Goal: Transaction & Acquisition: Purchase product/service

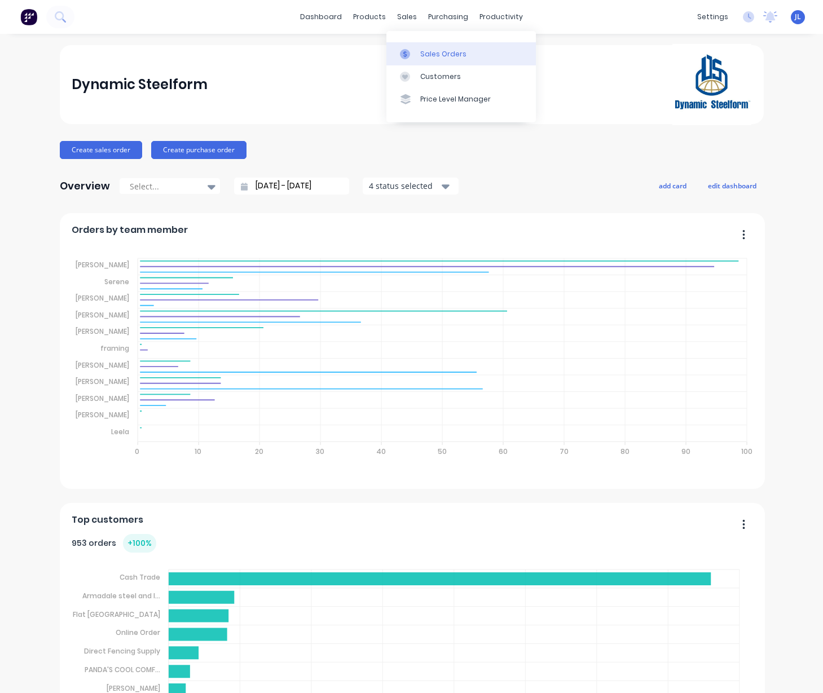
click at [421, 49] on div "Sales Orders" at bounding box center [443, 54] width 46 height 10
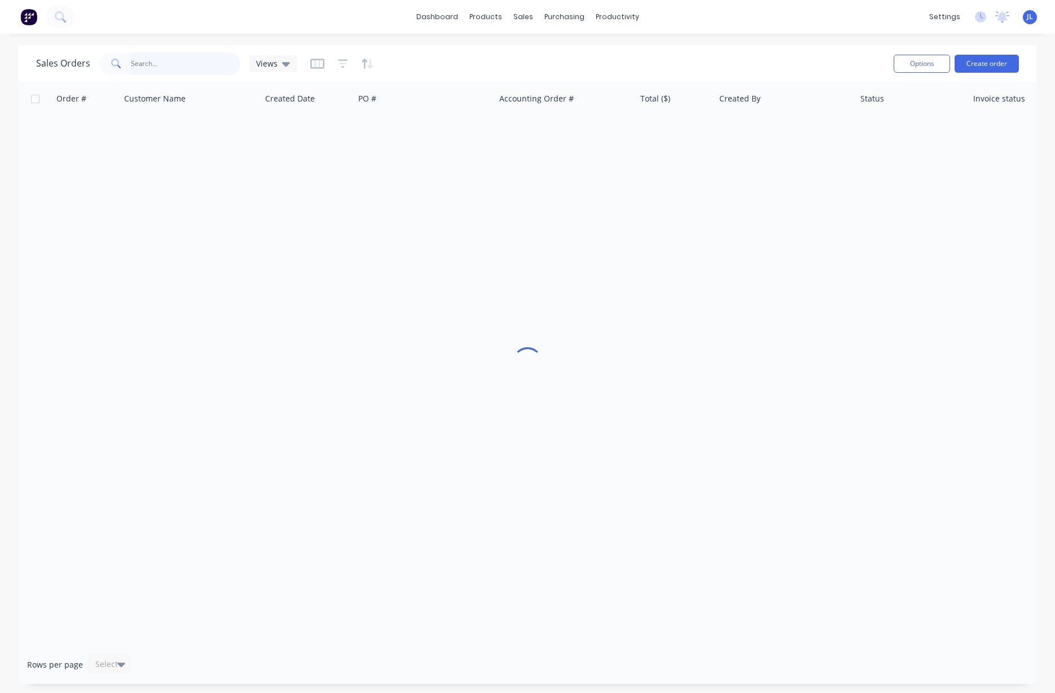
click at [170, 69] on input "text" at bounding box center [186, 63] width 110 height 23
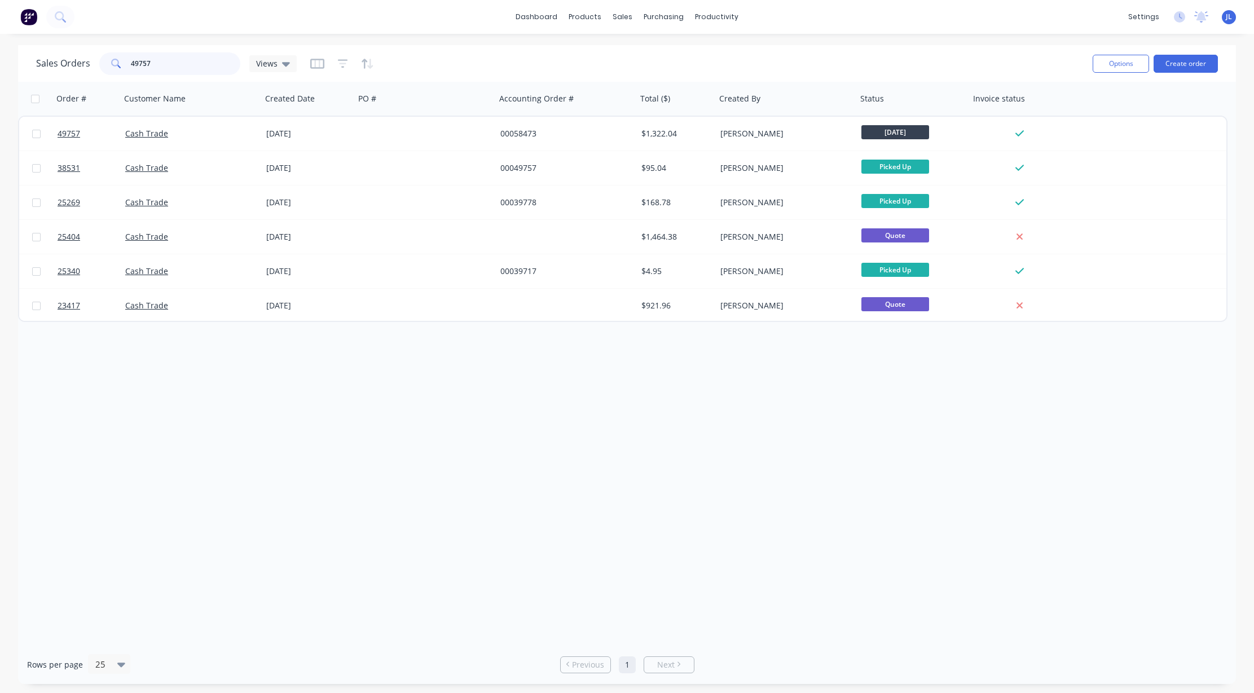
type input "49757"
drag, startPoint x: 665, startPoint y: 80, endPoint x: 622, endPoint y: 80, distance: 43.4
click at [665, 80] on div "Customers" at bounding box center [661, 77] width 41 height 10
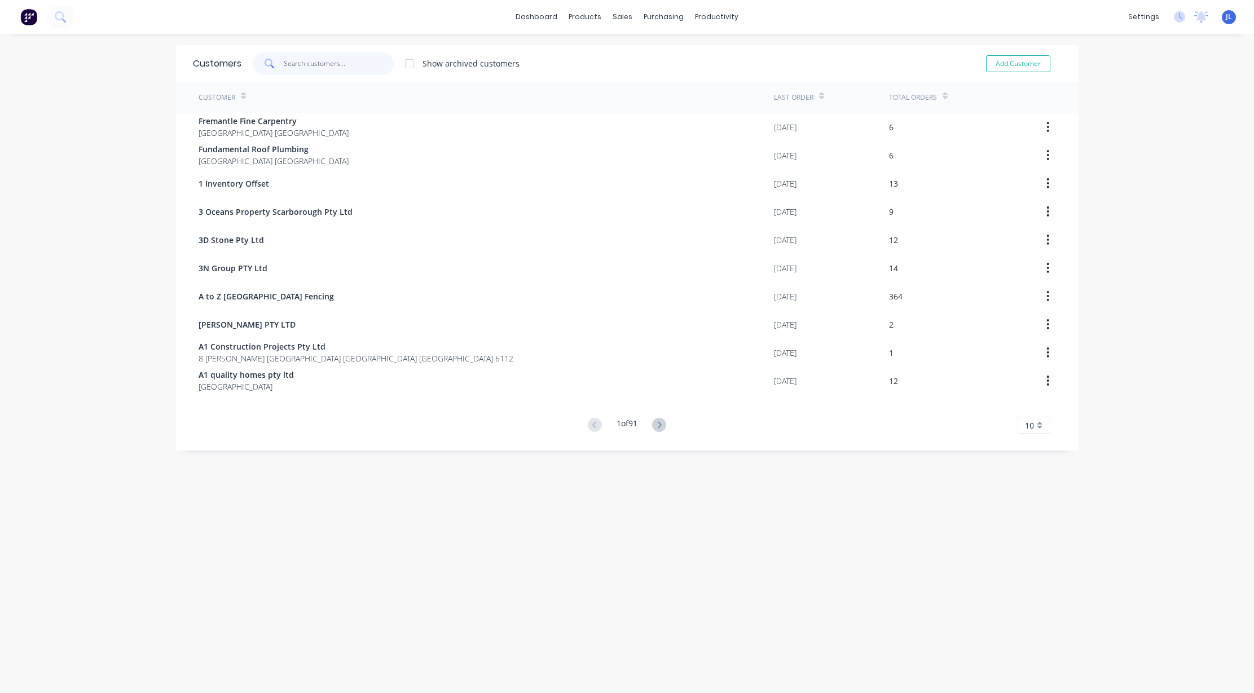
click at [288, 63] on input "text" at bounding box center [339, 63] width 110 height 23
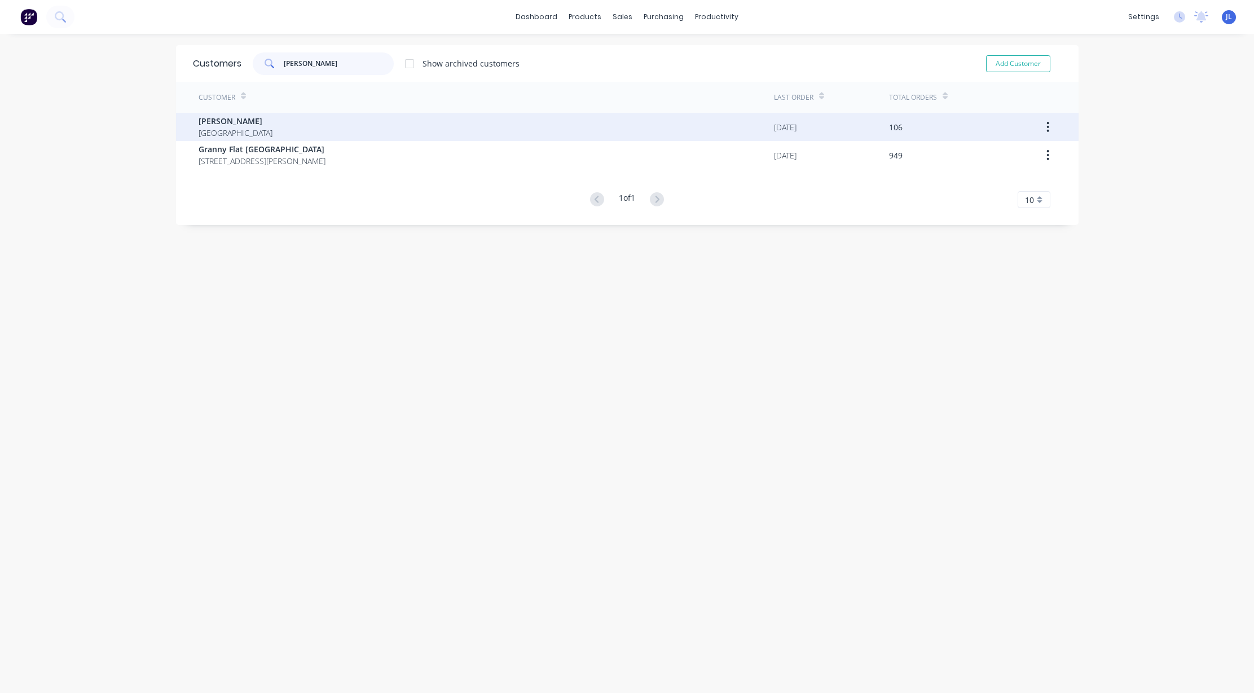
type input "[PERSON_NAME]"
click at [277, 118] on div "[PERSON_NAME] [GEOGRAPHIC_DATA]" at bounding box center [486, 127] width 575 height 28
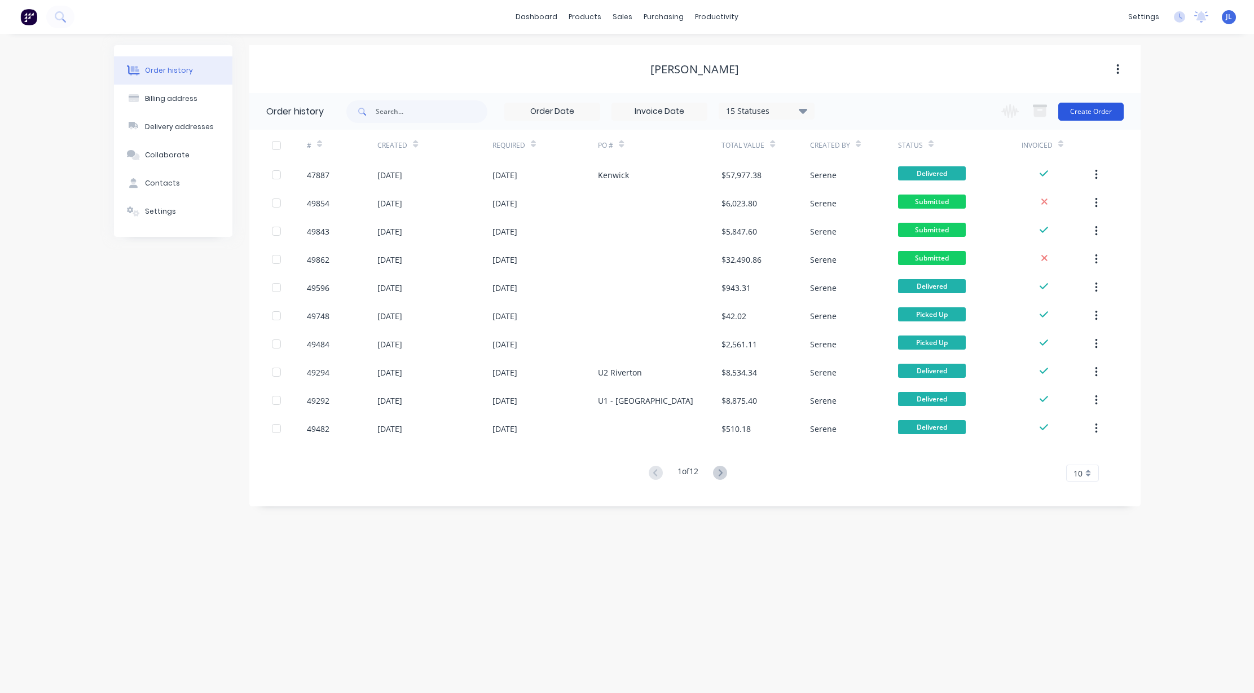
click at [822, 106] on button "Create Order" at bounding box center [1090, 112] width 65 height 18
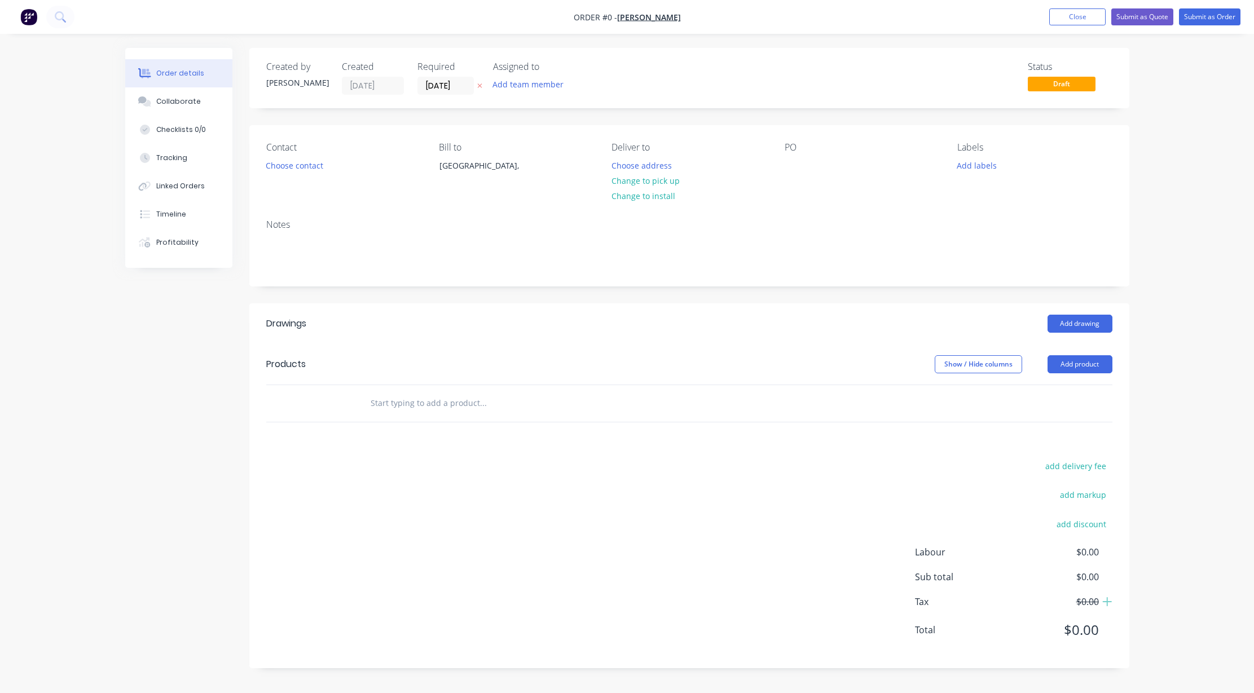
drag, startPoint x: 1079, startPoint y: 360, endPoint x: 1076, endPoint y: 373, distance: 13.3
click at [822, 361] on button "Add product" at bounding box center [1079, 364] width 65 height 18
click at [822, 396] on div "Product catalogue" at bounding box center [1058, 393] width 87 height 16
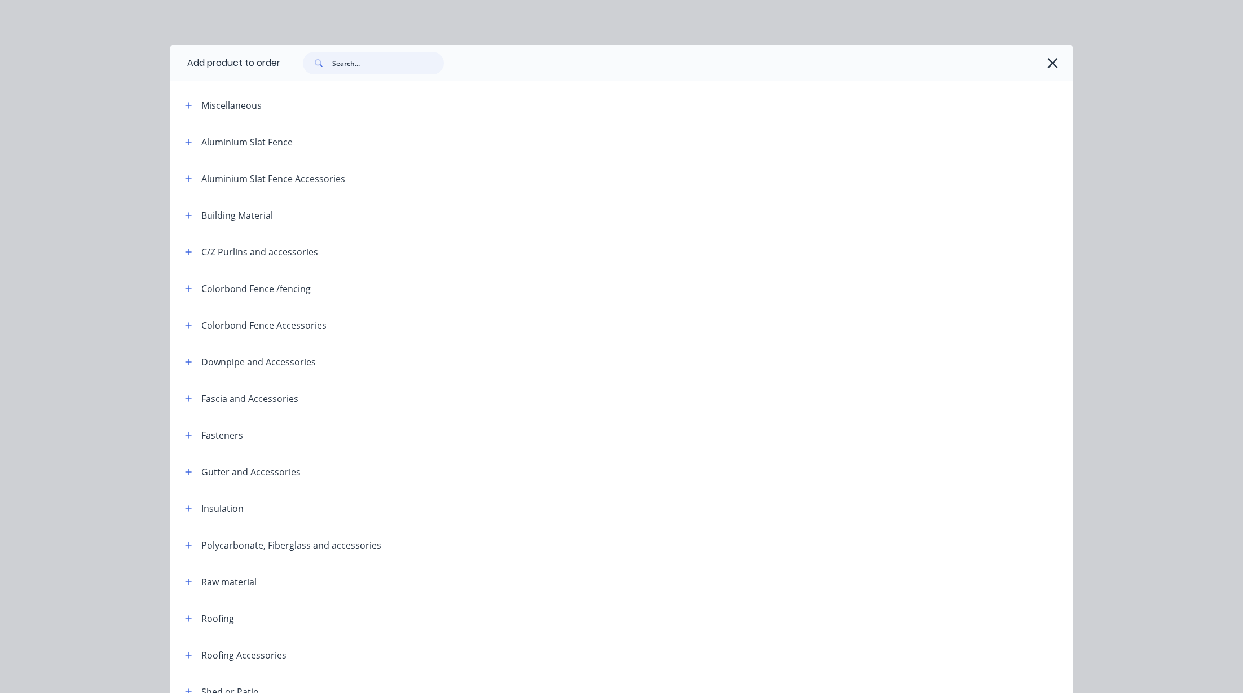
click at [399, 69] on input "text" at bounding box center [388, 63] width 112 height 23
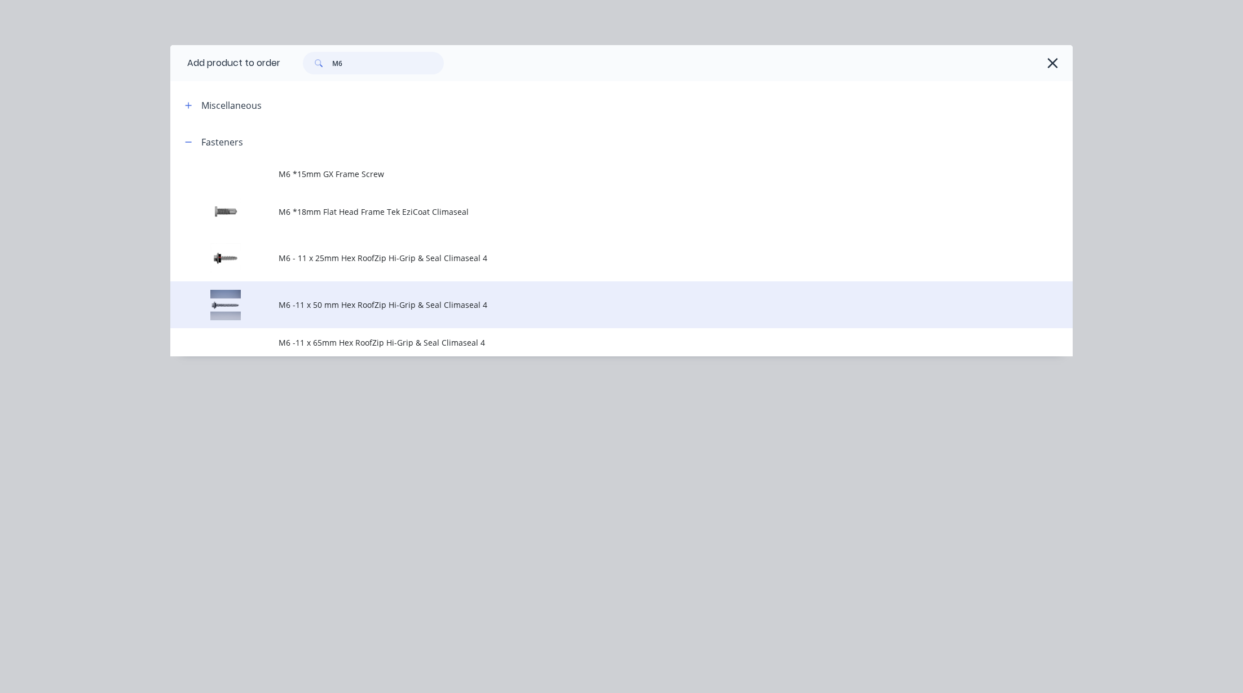
type input "M6"
click at [361, 307] on span "M6 -11 x 50 mm Hex RoofZip Hi-Grip & Seal Climaseal 4" at bounding box center [596, 305] width 635 height 12
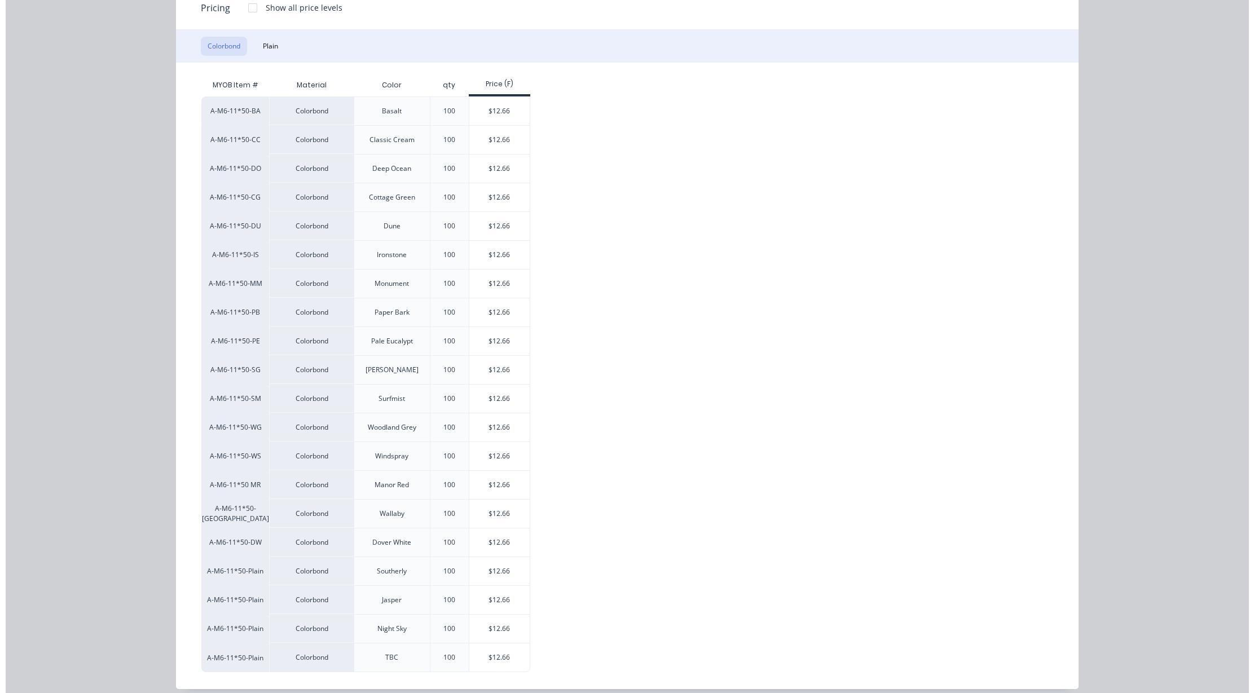
scroll to position [167, 0]
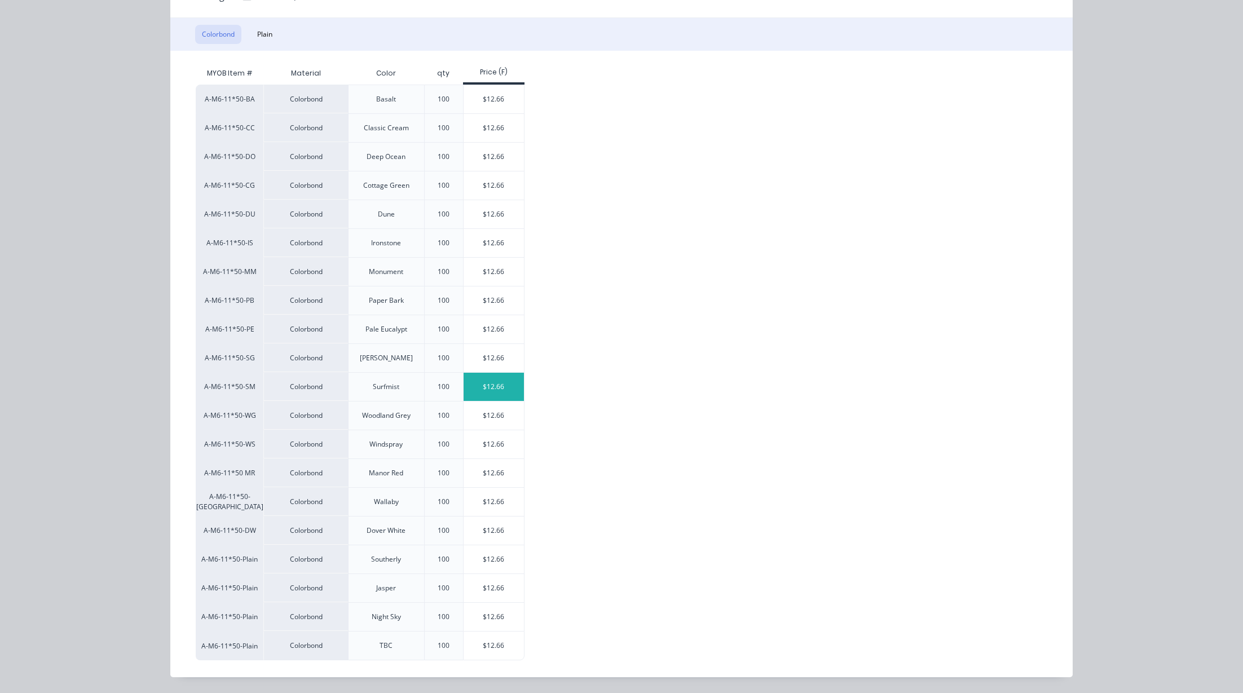
click at [501, 383] on div "$12.66" at bounding box center [494, 387] width 60 height 28
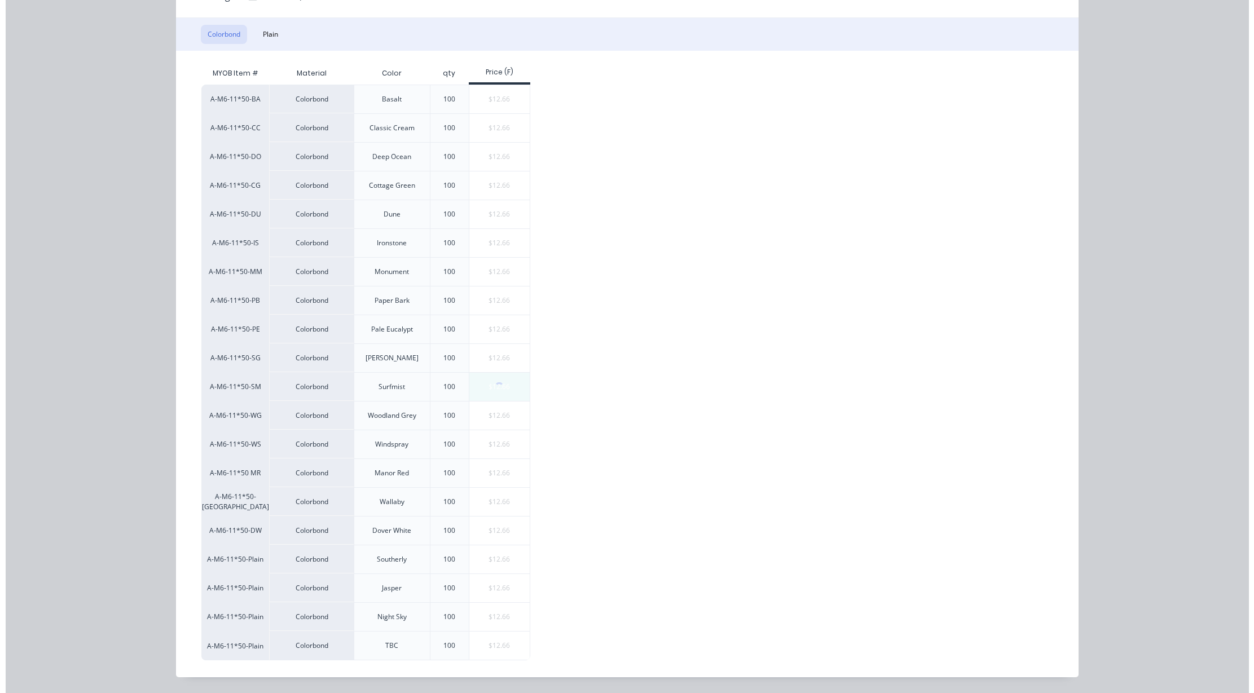
scroll to position [0, 0]
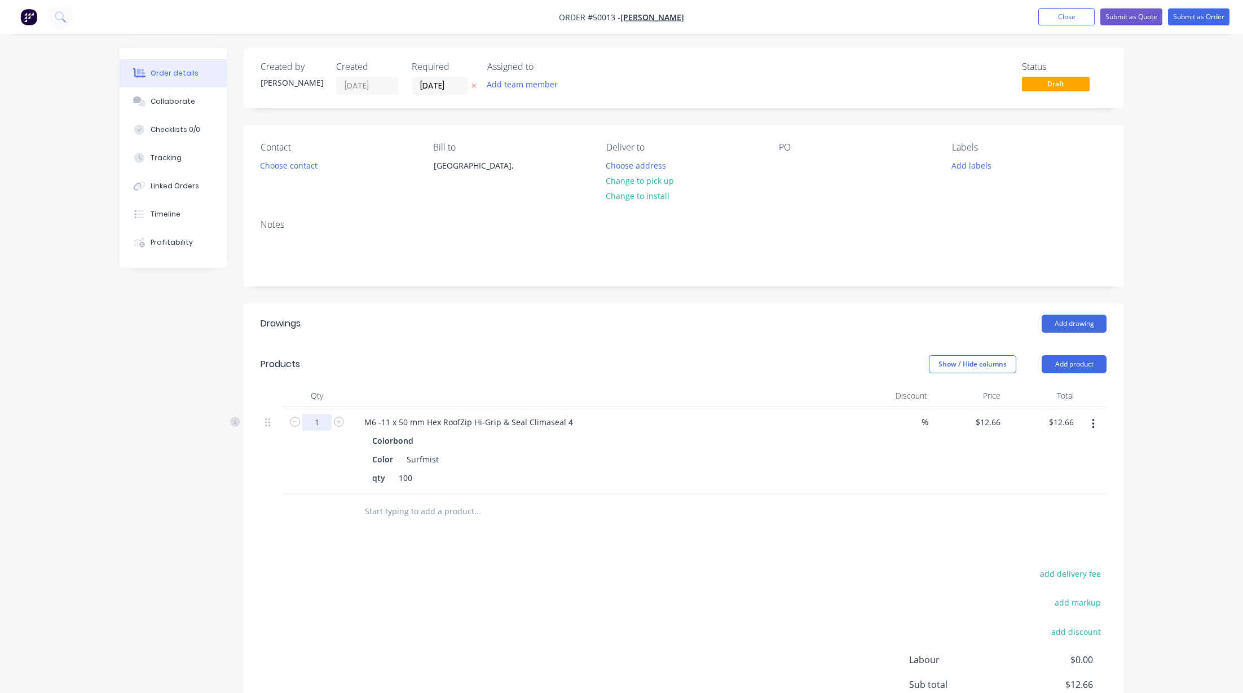
click at [327, 421] on input "1" at bounding box center [316, 422] width 29 height 17
type input "20"
type input "$253.20"
click at [475, 374] on header "Products Show / Hide columns Add product" at bounding box center [684, 364] width 880 height 41
click at [822, 364] on button "Add product" at bounding box center [1074, 364] width 65 height 18
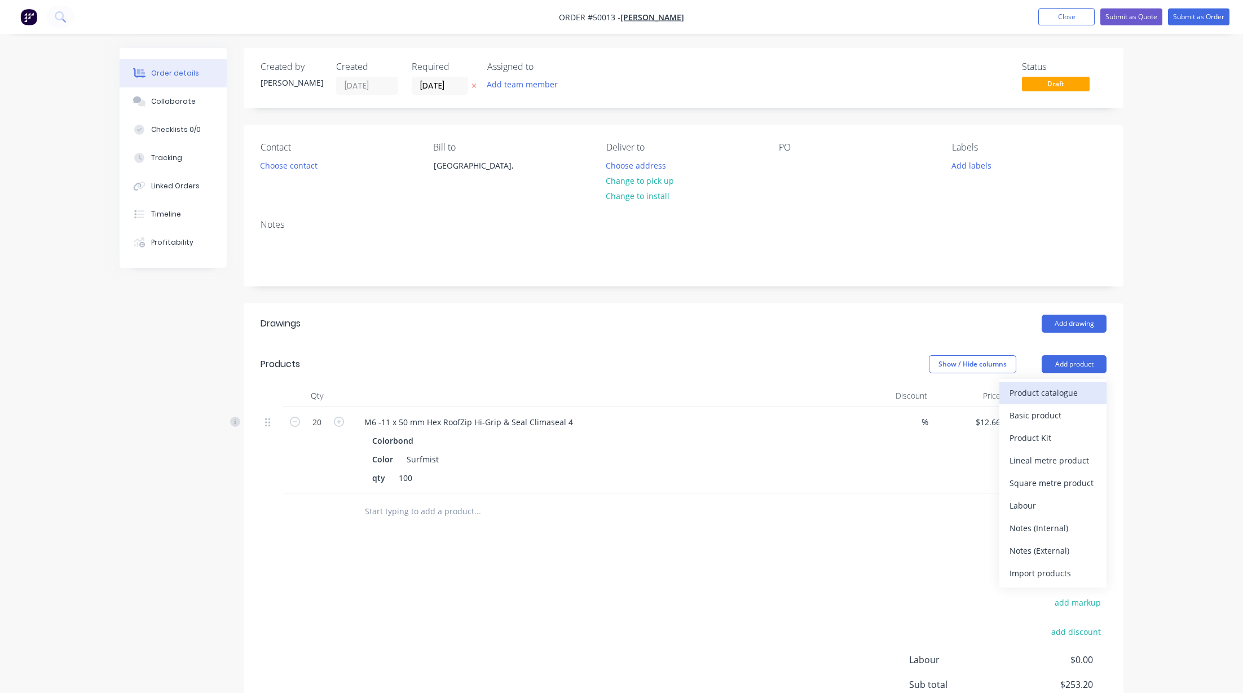
click at [822, 385] on div "Product catalogue" at bounding box center [1052, 393] width 87 height 16
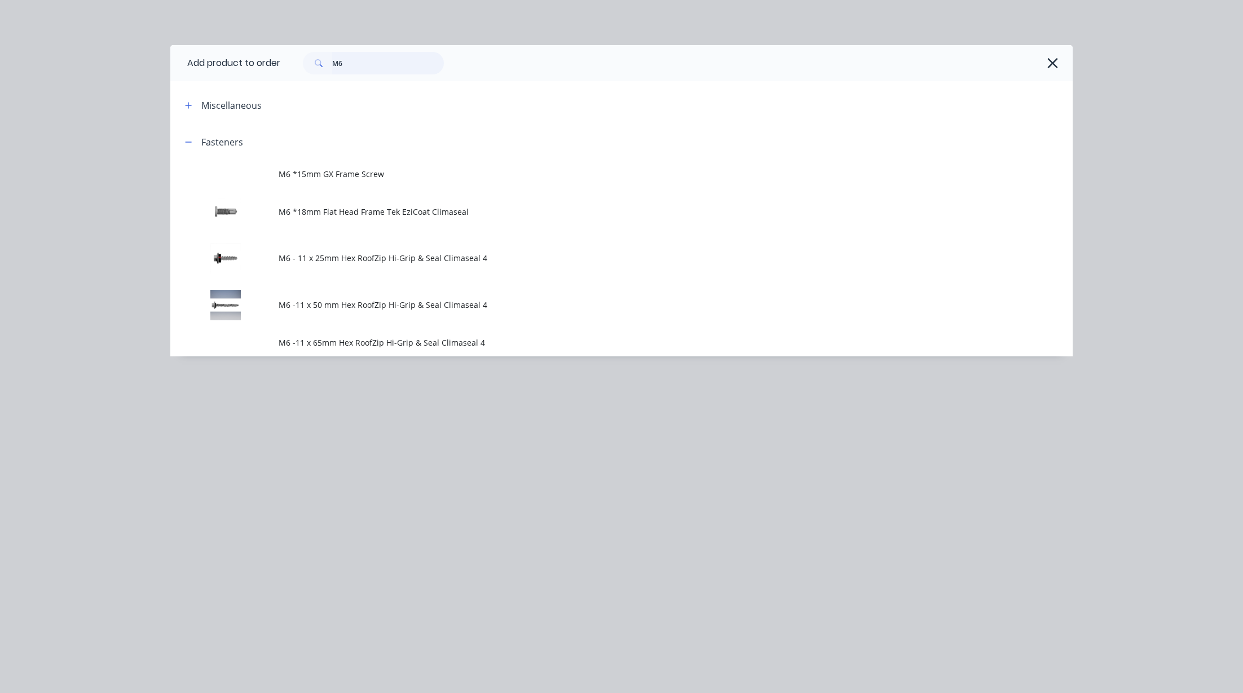
click at [382, 69] on input "M6" at bounding box center [388, 63] width 112 height 23
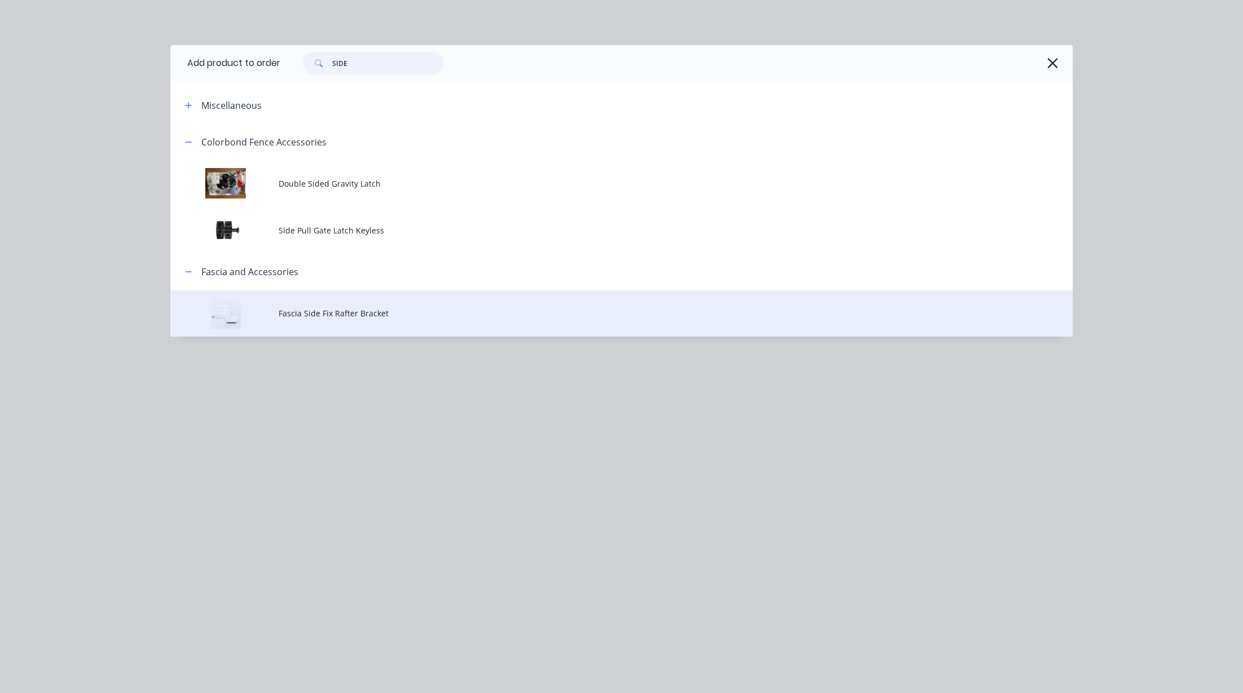
type input "SIDE"
click at [364, 325] on td "Fascia Side Fix Rafter Bracket" at bounding box center [676, 313] width 794 height 47
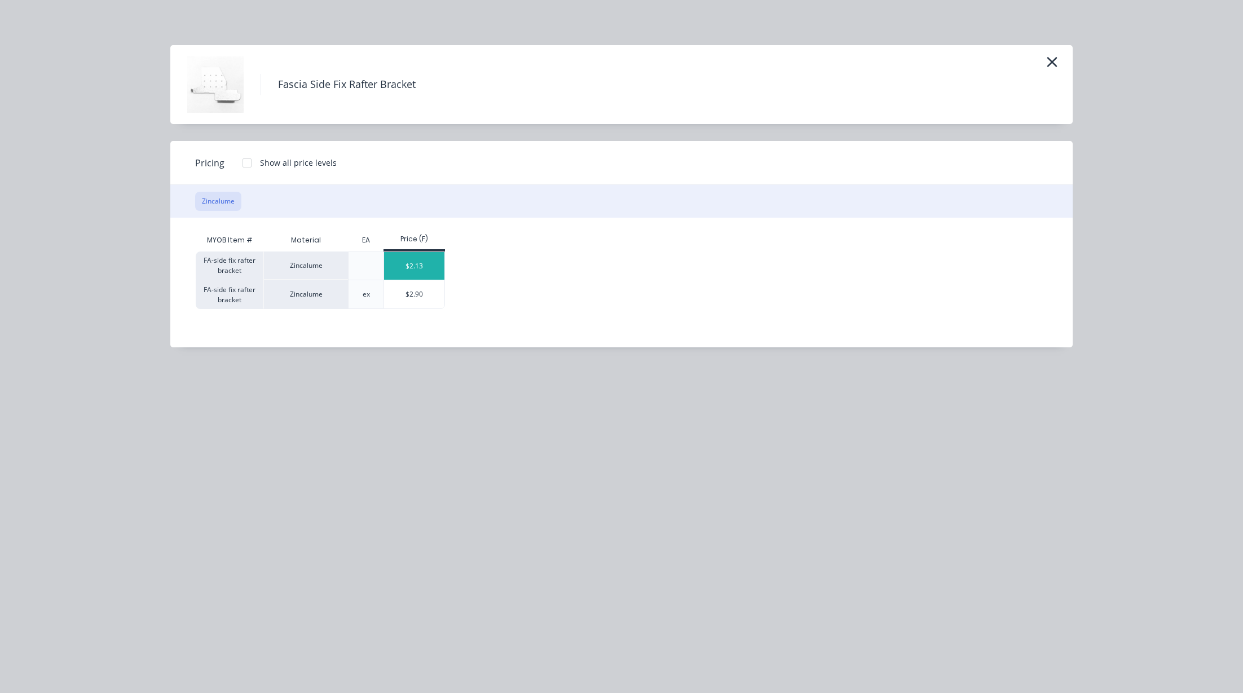
click at [430, 267] on div "$2.13" at bounding box center [414, 266] width 60 height 28
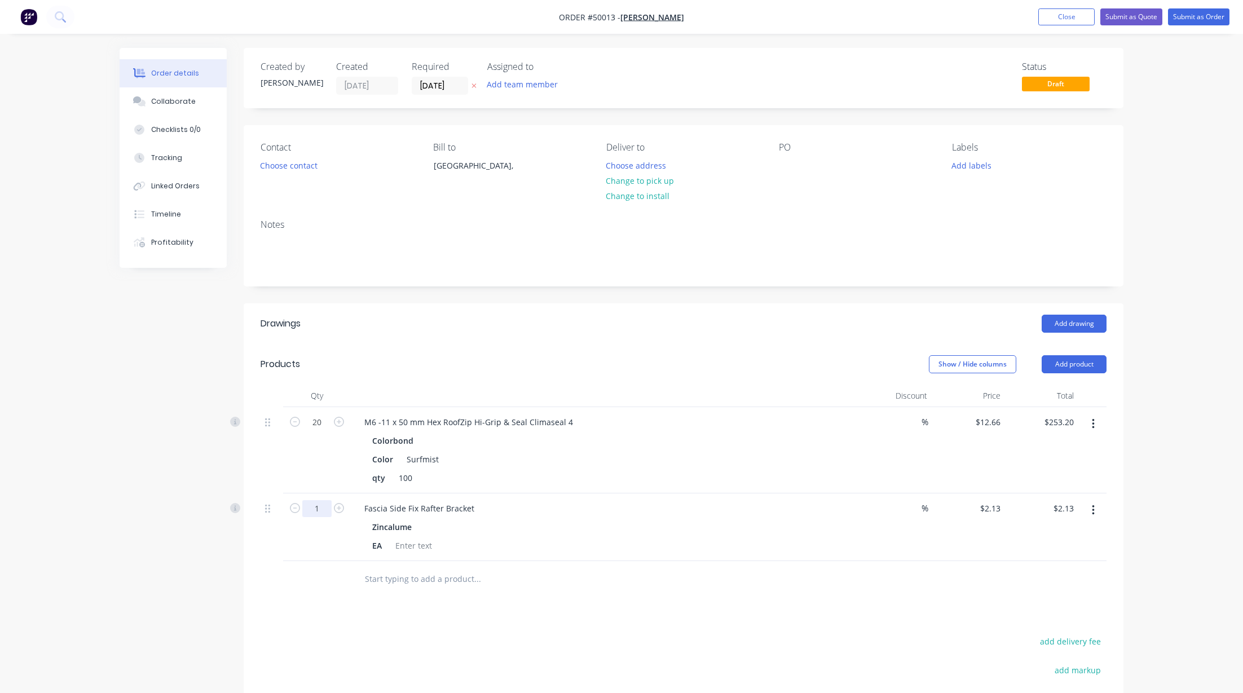
click at [322, 511] on input "1" at bounding box center [316, 508] width 29 height 17
click at [321, 505] on input "2" at bounding box center [316, 508] width 29 height 17
type input "20"
type input "$42.60"
click at [624, 327] on div "Add drawing" at bounding box center [773, 324] width 666 height 18
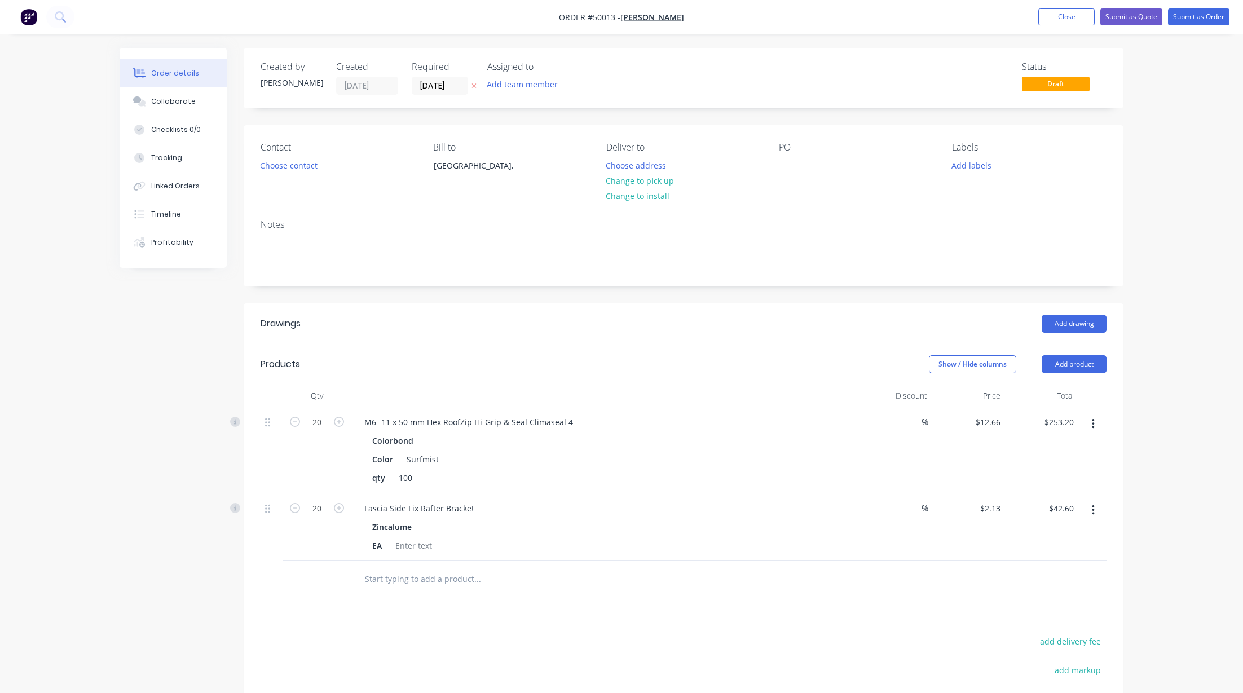
drag, startPoint x: 629, startPoint y: 321, endPoint x: 627, endPoint y: 300, distance: 21.6
click at [629, 319] on div "Add drawing" at bounding box center [773, 324] width 666 height 18
click at [634, 177] on button "Change to pick up" at bounding box center [640, 180] width 80 height 15
click at [696, 312] on header "Drawings Add drawing" at bounding box center [684, 323] width 880 height 41
click at [789, 159] on div at bounding box center [788, 165] width 18 height 16
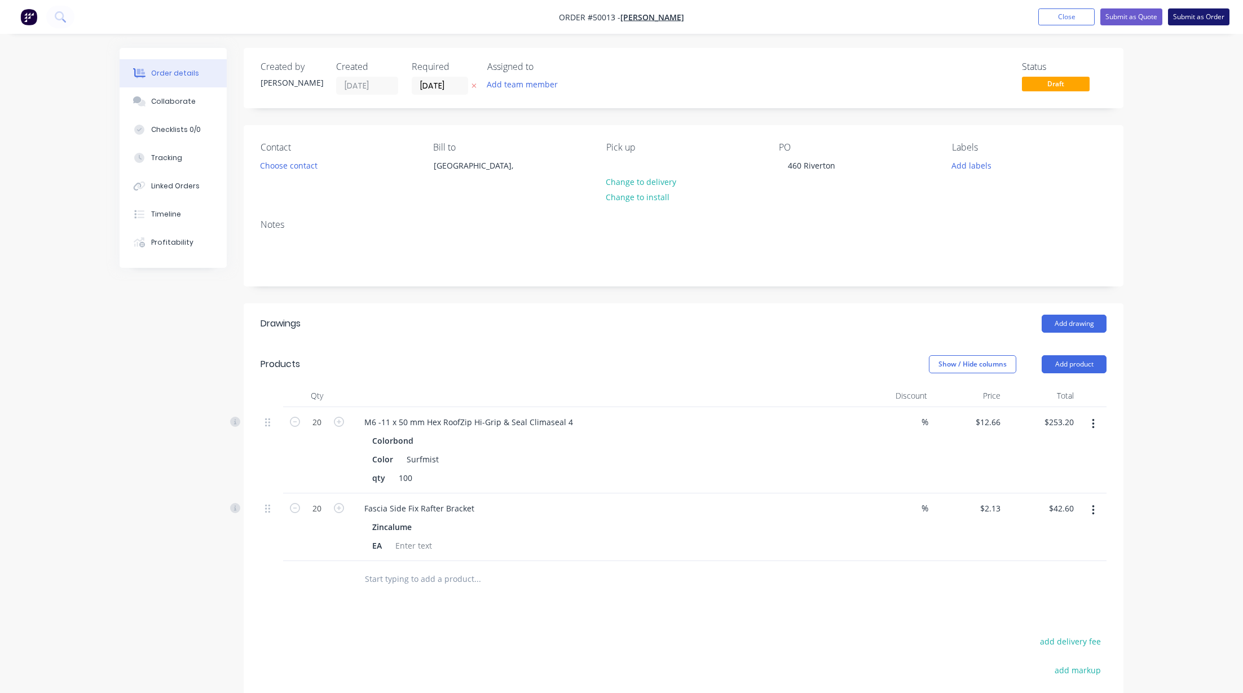
click at [822, 19] on button "Submit as Order" at bounding box center [1198, 16] width 61 height 17
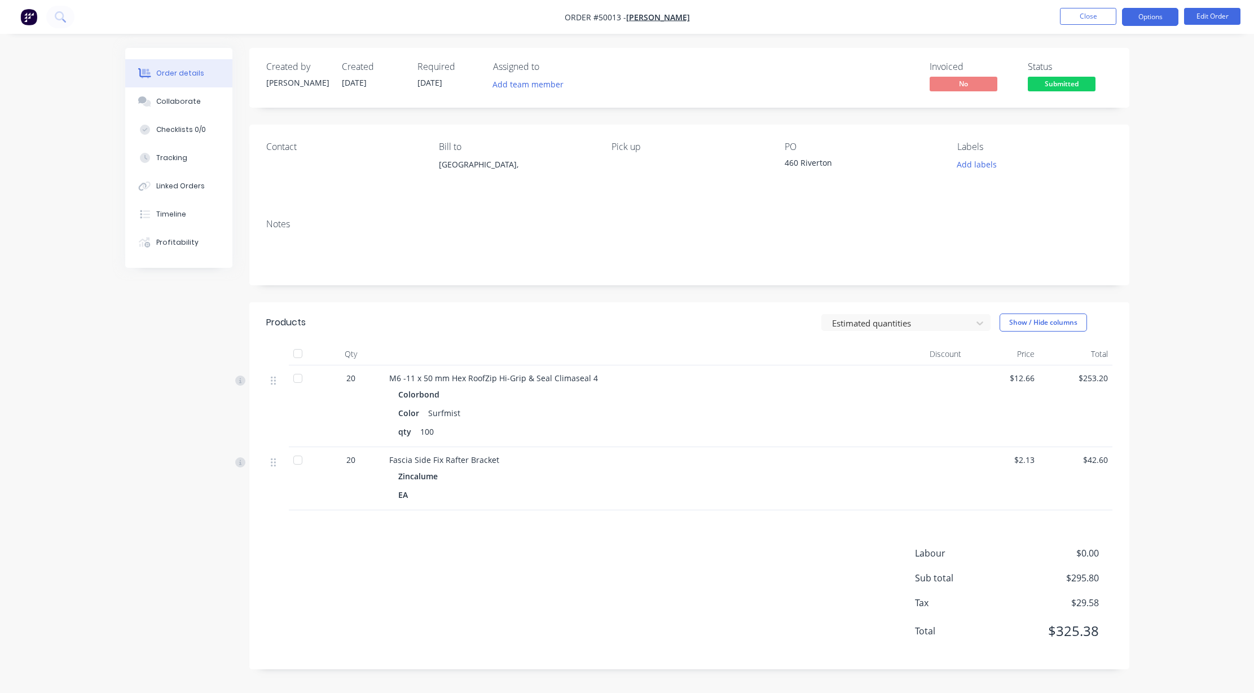
click at [822, 18] on button "Options" at bounding box center [1150, 17] width 56 height 18
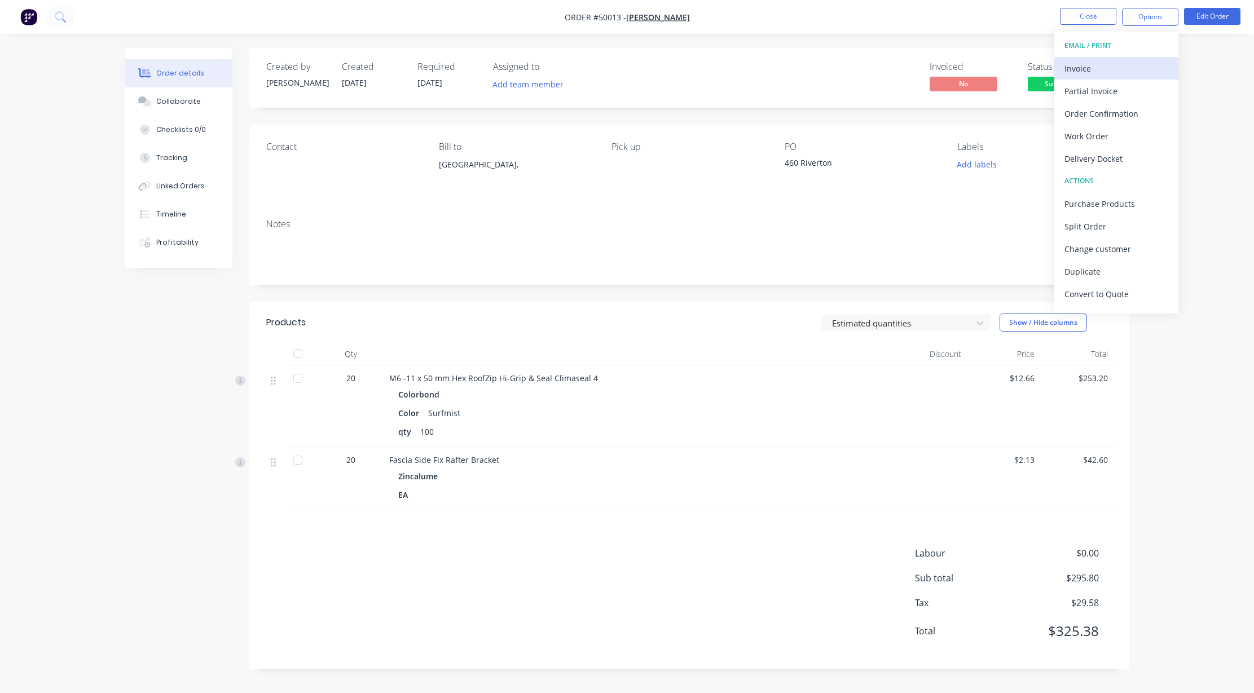
click at [822, 60] on div "Invoice" at bounding box center [1116, 68] width 104 height 16
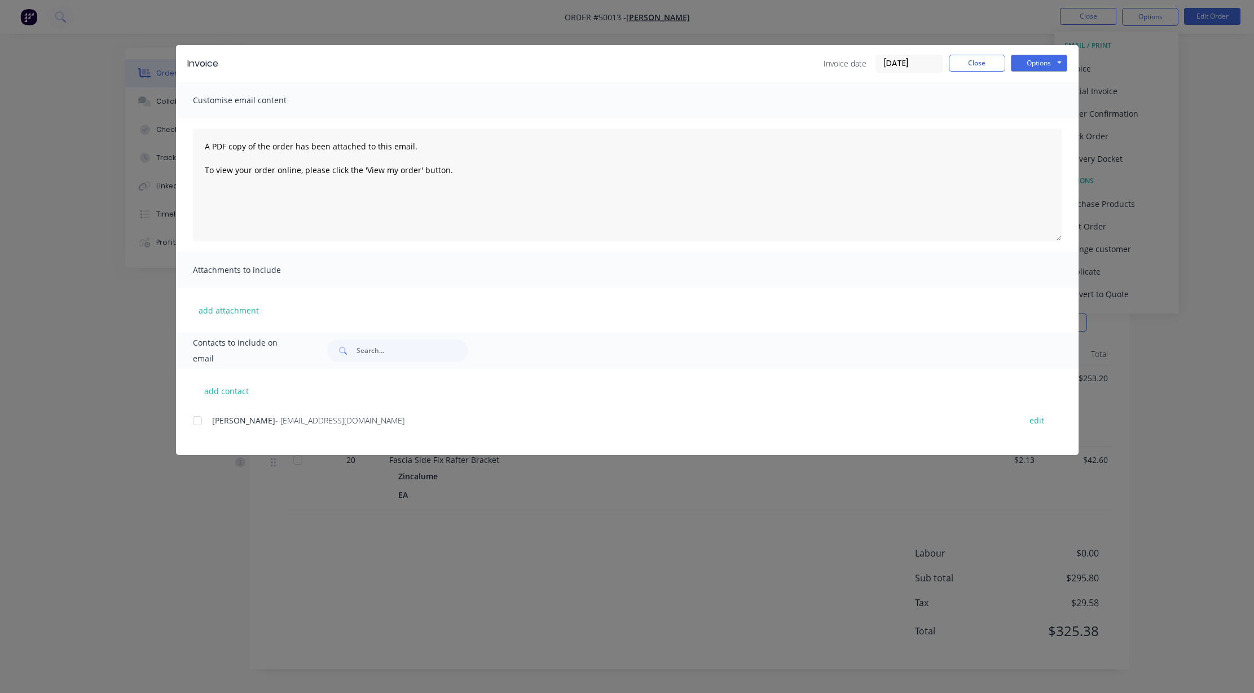
click at [196, 421] on div at bounding box center [197, 420] width 23 height 23
click at [822, 58] on button "Options" at bounding box center [1039, 63] width 56 height 17
click at [822, 120] on button "Email" at bounding box center [1047, 120] width 72 height 19
drag, startPoint x: 968, startPoint y: 53, endPoint x: 980, endPoint y: 61, distance: 14.6
click at [822, 52] on div "Invoice Invoice date [DATE] Close Options Preview Print Email" at bounding box center [627, 63] width 902 height 37
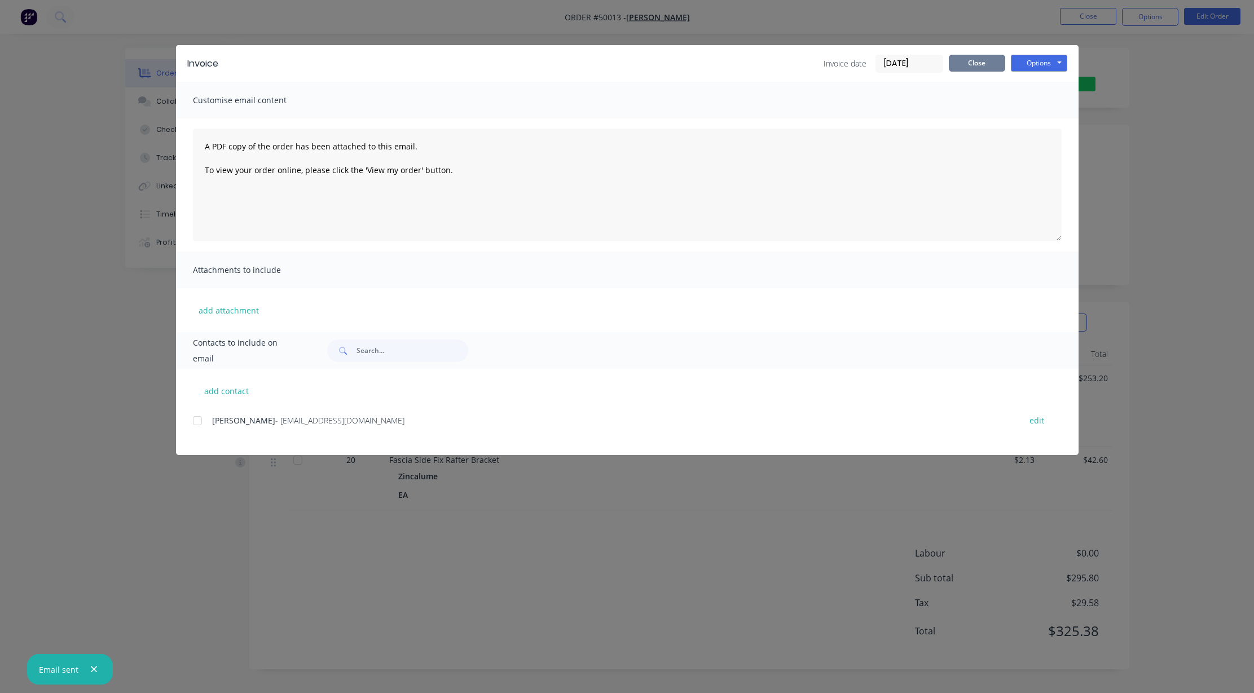
click at [822, 60] on button "Close" at bounding box center [977, 63] width 56 height 17
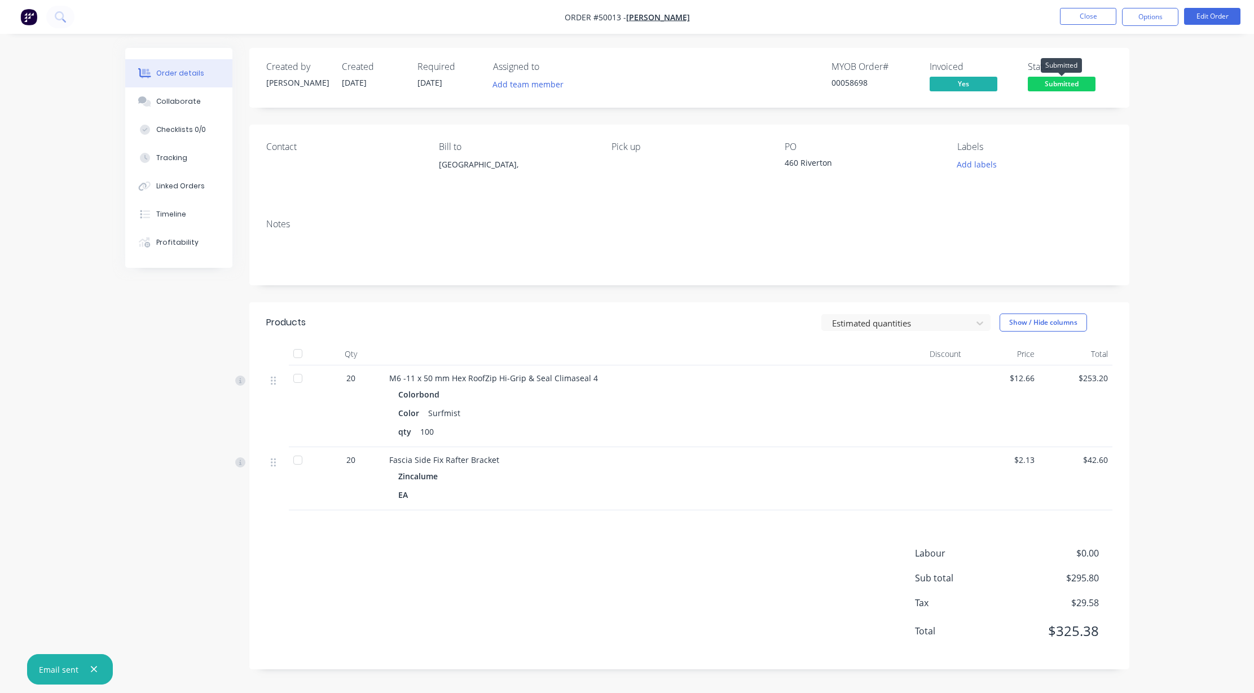
click at [822, 89] on span "Submitted" at bounding box center [1061, 84] width 68 height 14
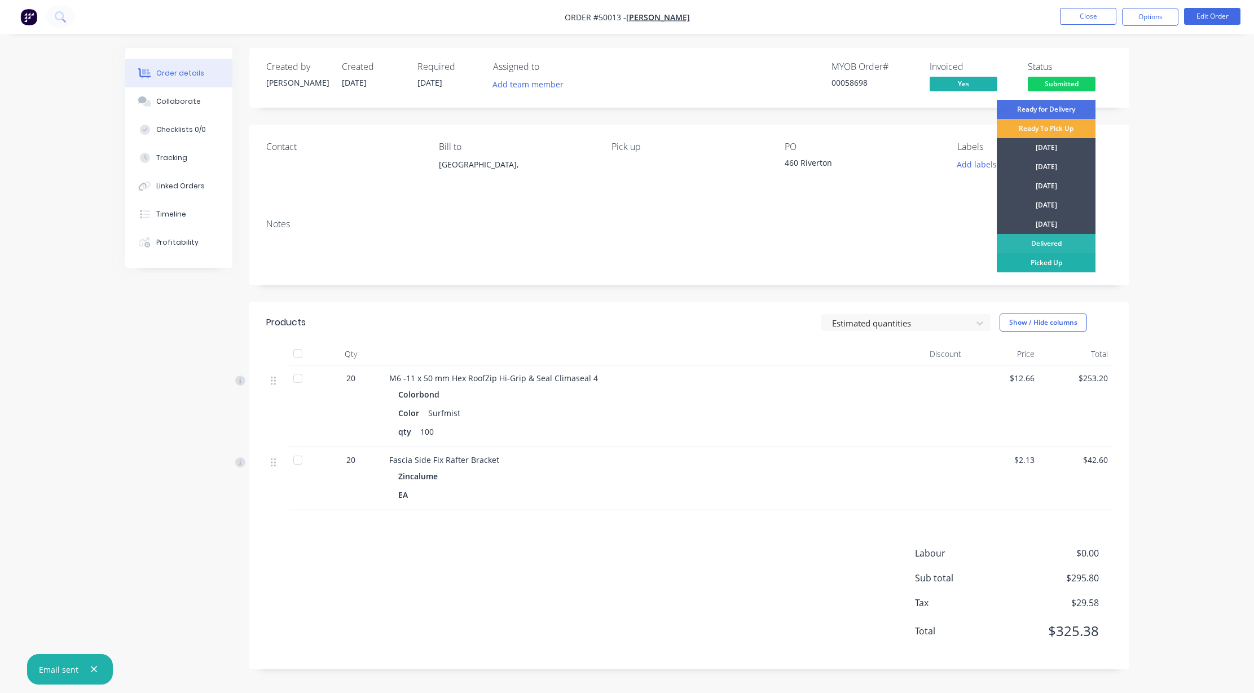
click at [822, 256] on div "Picked Up" at bounding box center [1045, 262] width 99 height 19
